Goal: Task Accomplishment & Management: Manage account settings

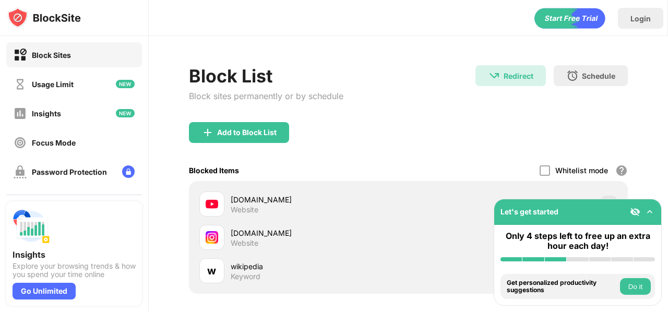
scroll to position [119, 0]
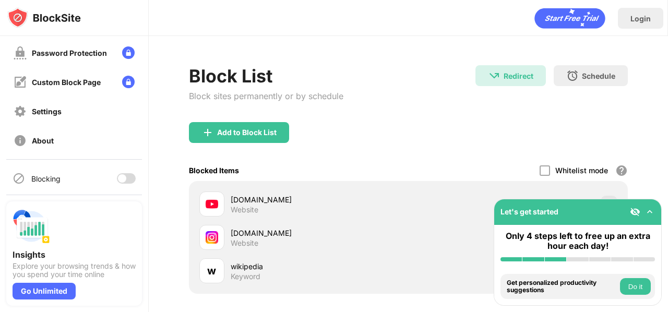
click at [126, 177] on div at bounding box center [122, 178] width 8 height 8
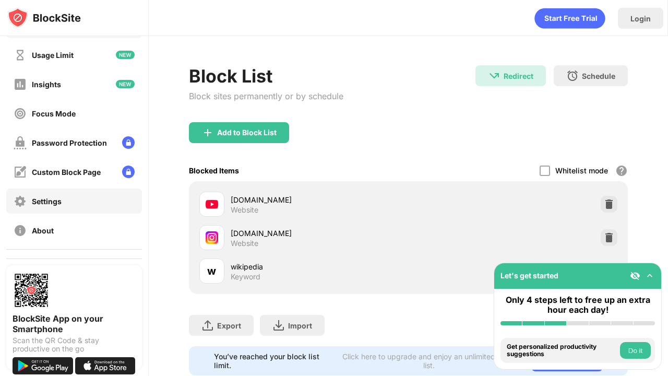
scroll to position [63, 0]
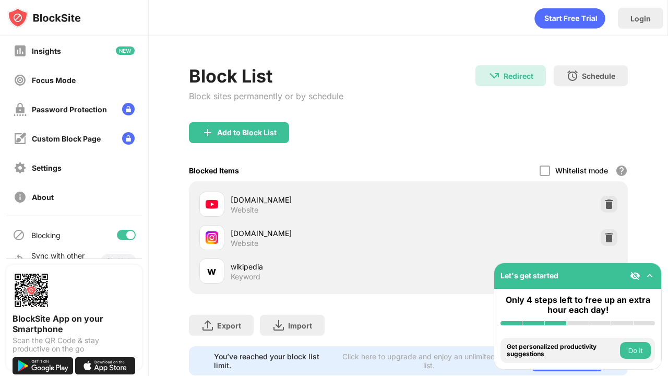
click at [124, 235] on div at bounding box center [126, 235] width 19 height 10
click at [122, 237] on div at bounding box center [122, 235] width 8 height 8
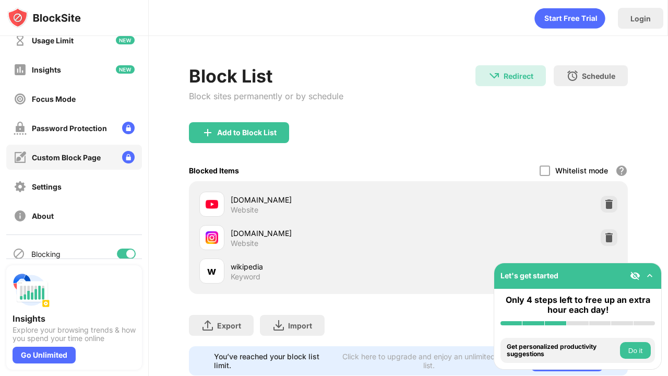
scroll to position [54, 0]
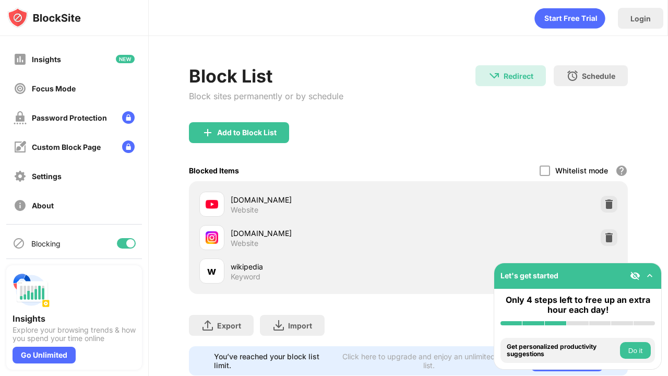
click at [132, 240] on div at bounding box center [130, 243] width 8 height 8
